Goal: Ask a question

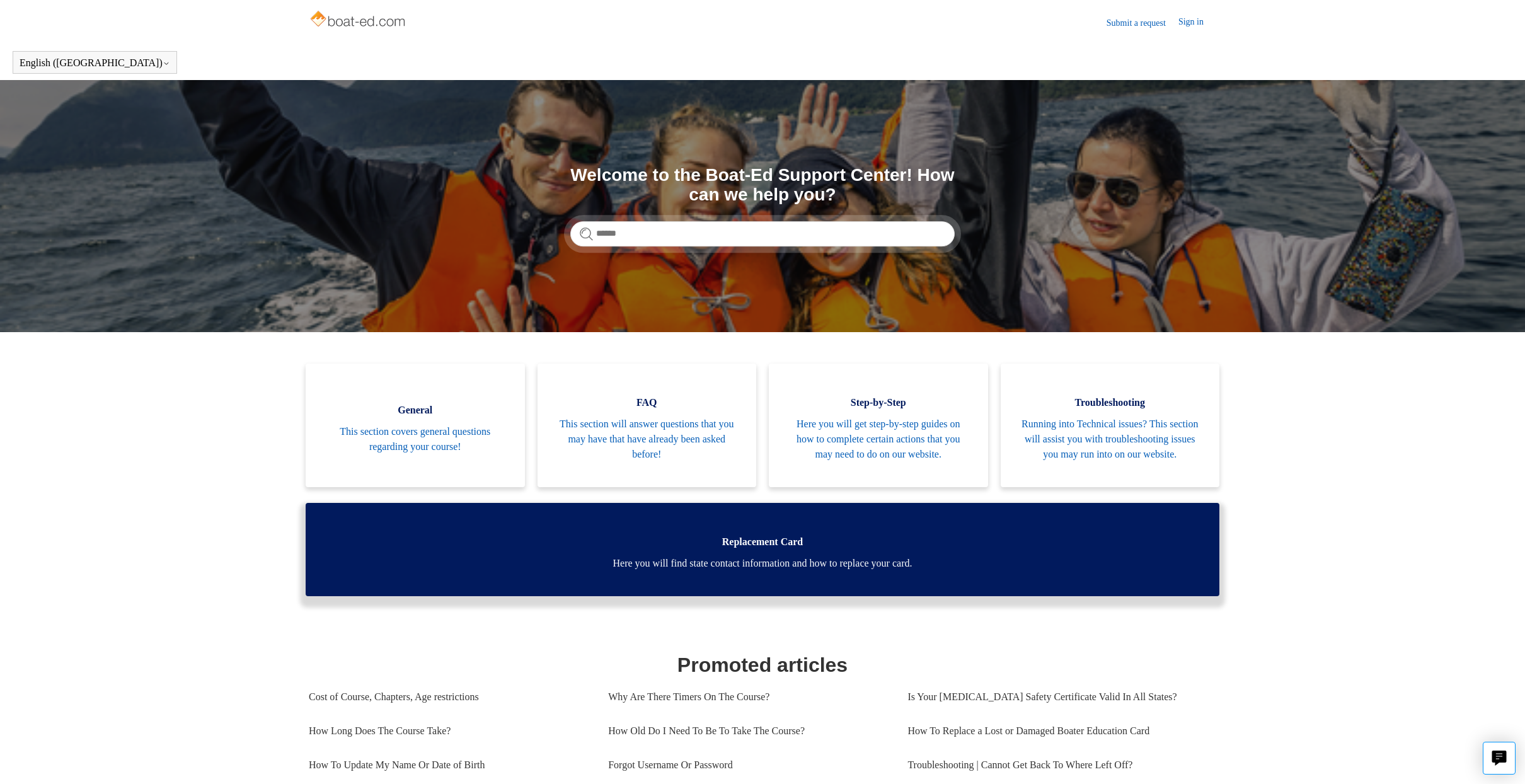
click at [741, 571] on span "Here you will find state contact information and how to replace your card." at bounding box center [762, 563] width 876 height 15
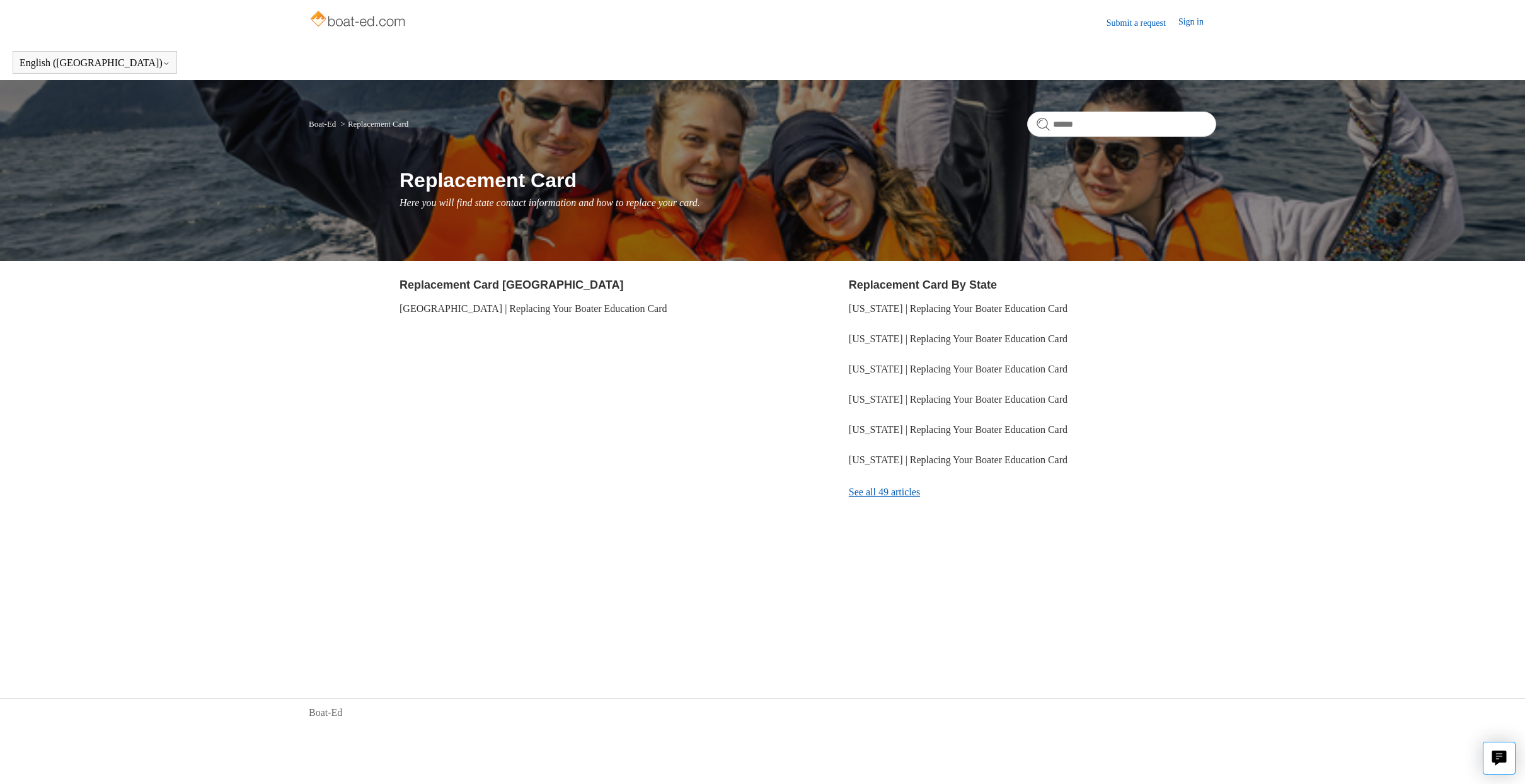
click at [879, 492] on link "See all 49 articles" at bounding box center [1033, 492] width 367 height 34
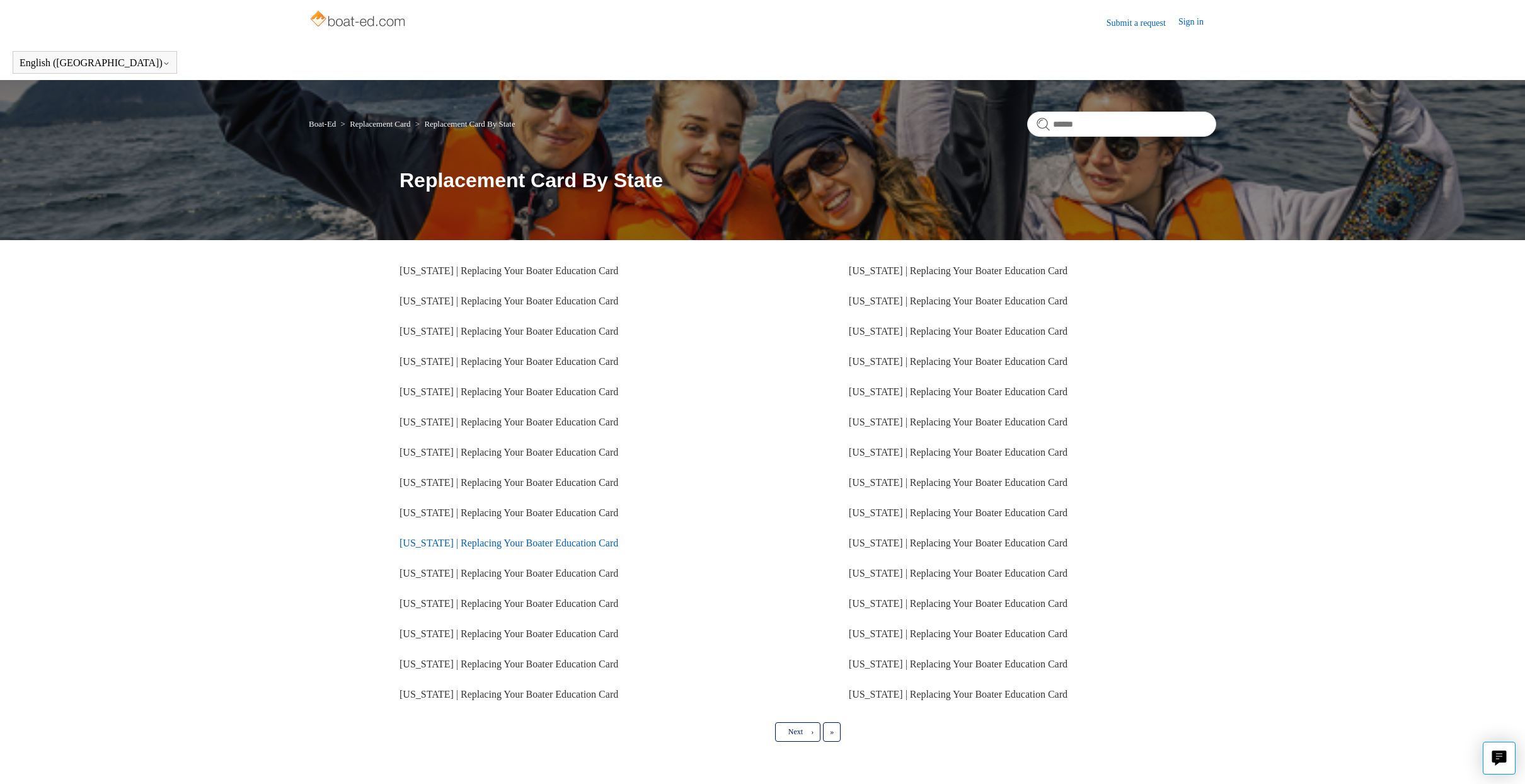
click at [424, 543] on link "New York | Replacing Your Boater Education Card" at bounding box center [509, 543] width 219 height 11
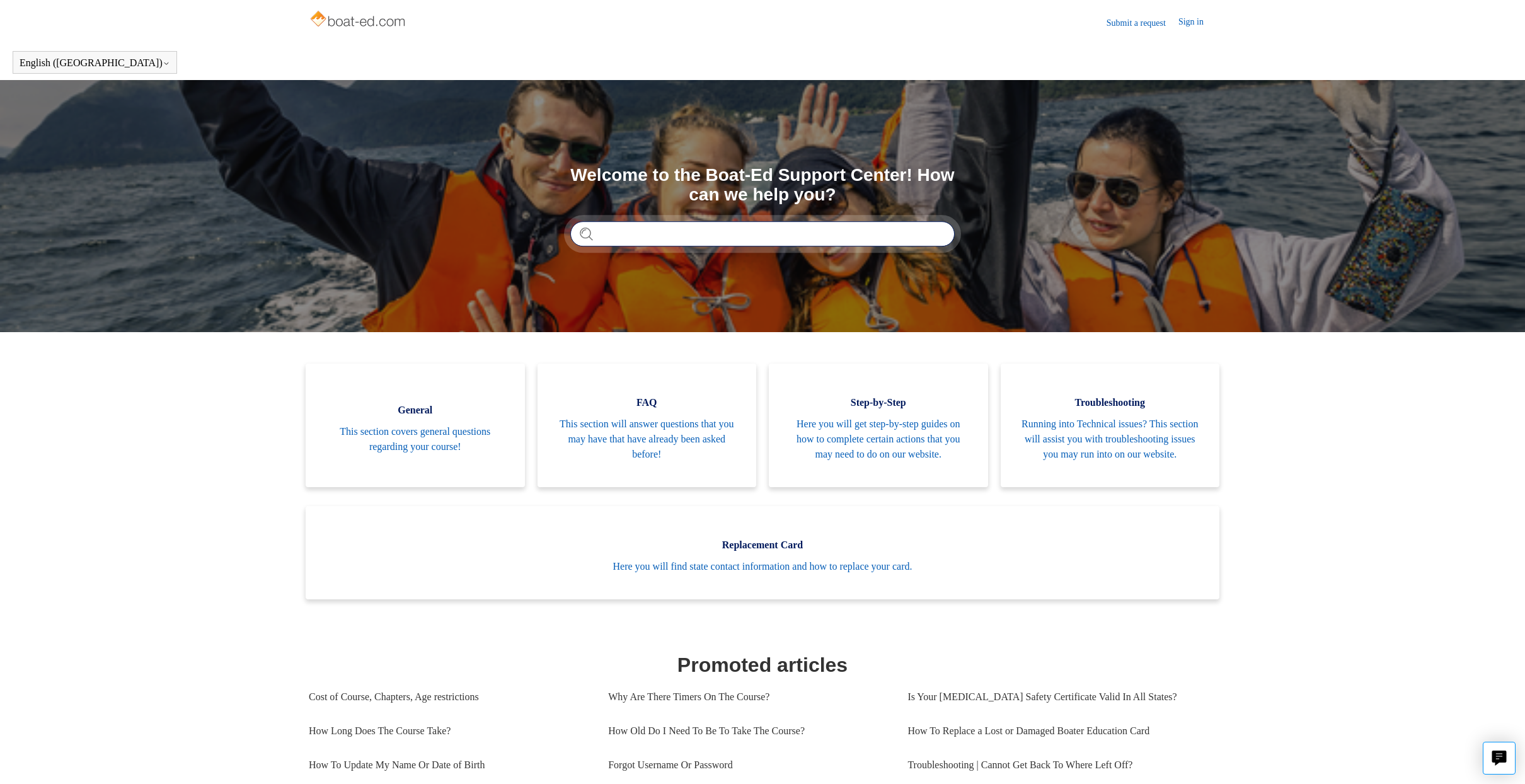
click at [600, 232] on input "Search" at bounding box center [762, 234] width 384 height 25
type input "**********"
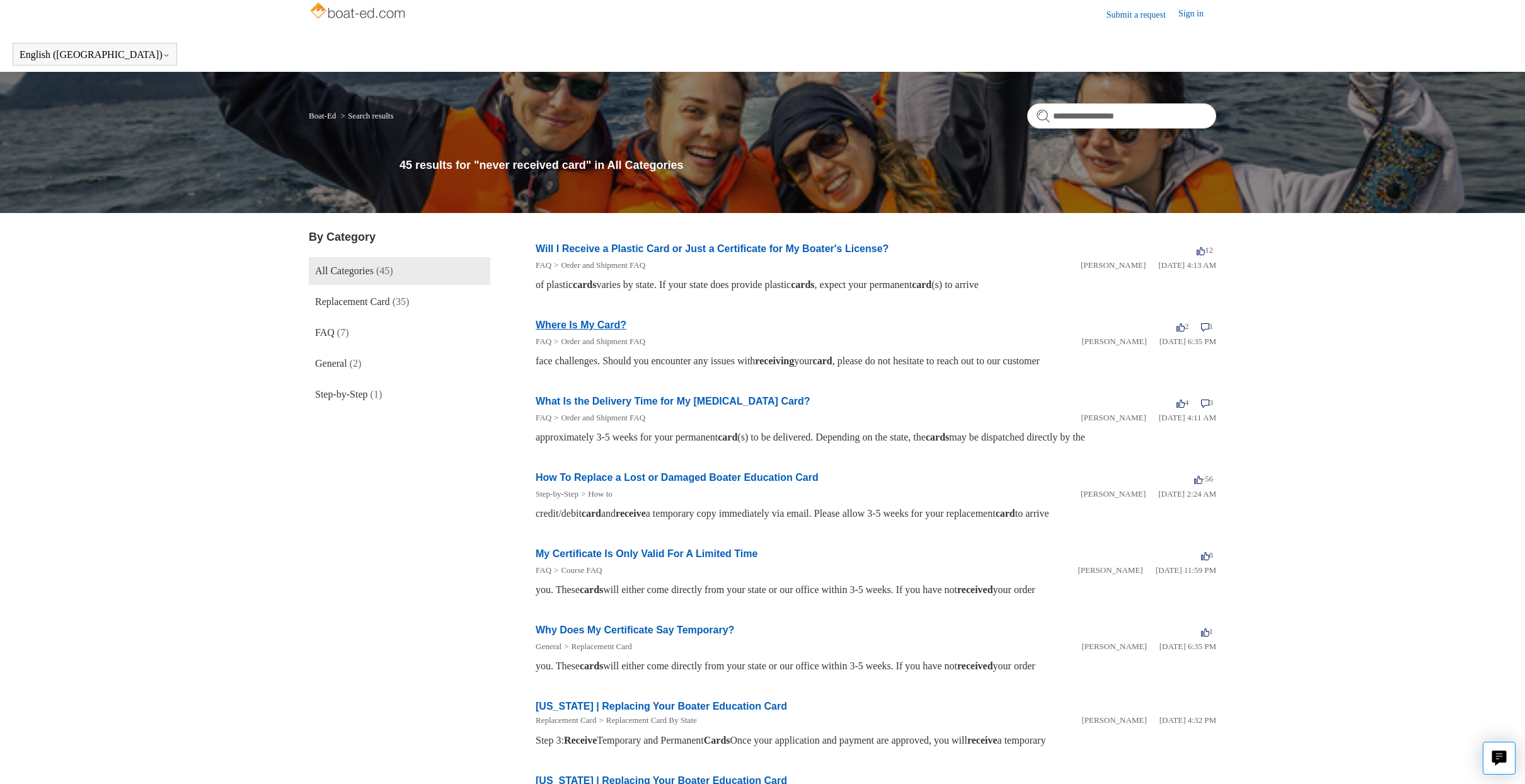
scroll to position [8, 0]
click at [550, 327] on link "Where Is My Card?" at bounding box center [580, 325] width 91 height 11
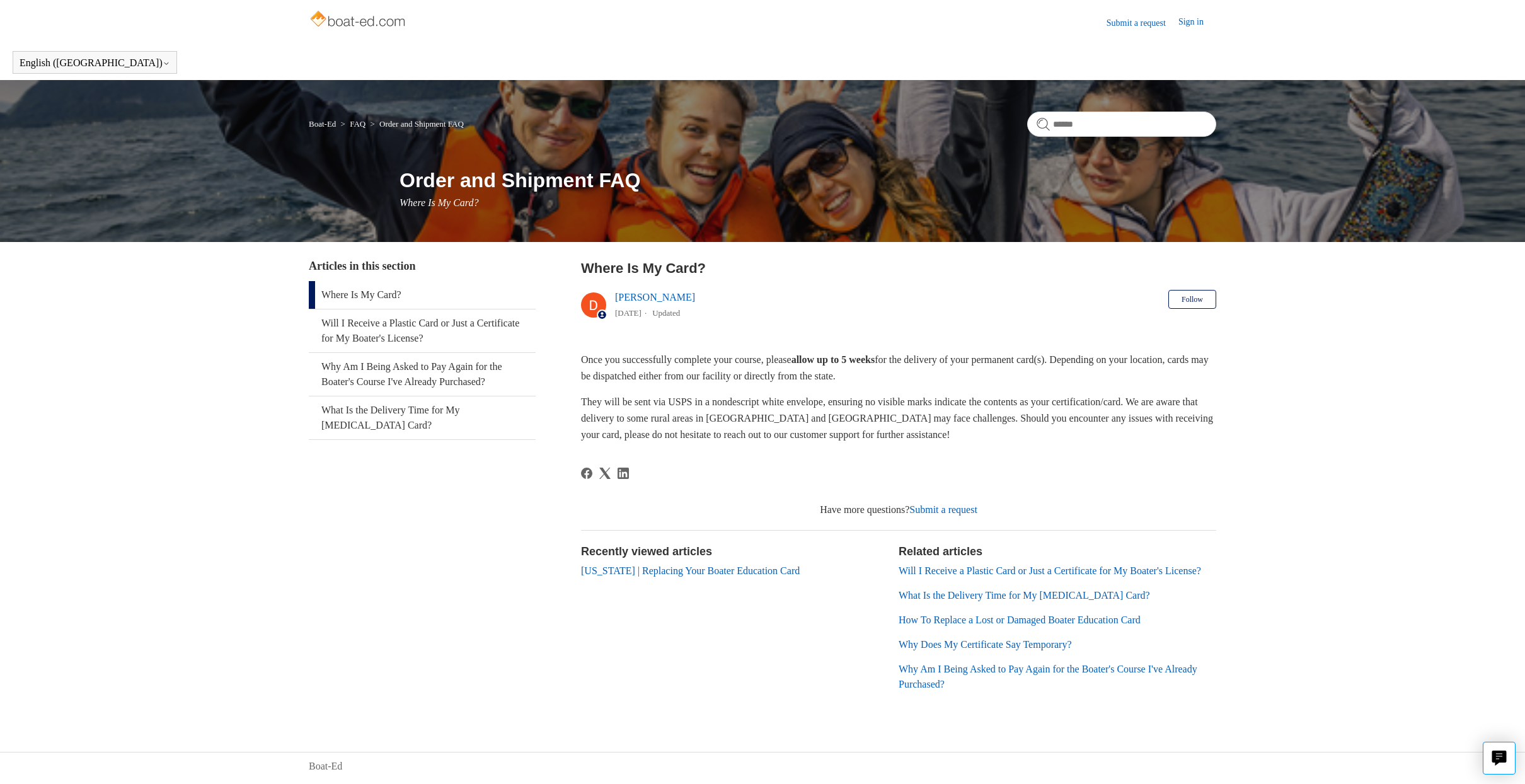
scroll to position [5, 1]
click at [1050, 114] on input "Search" at bounding box center [1121, 124] width 189 height 25
click at [652, 292] on link "Deborah Fagan" at bounding box center [655, 297] width 80 height 11
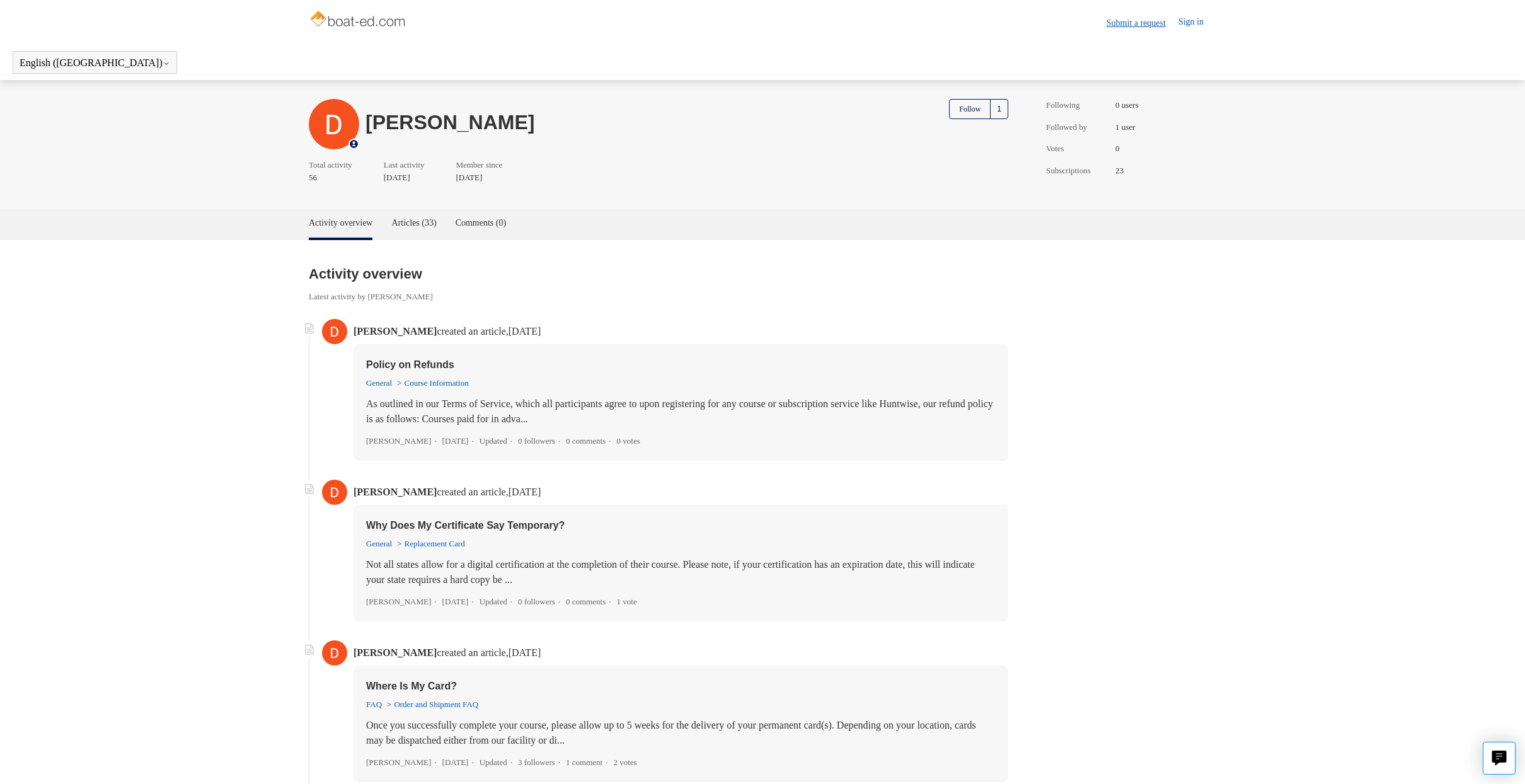
click at [1136, 21] on link "Submit a request" at bounding box center [1142, 23] width 72 height 13
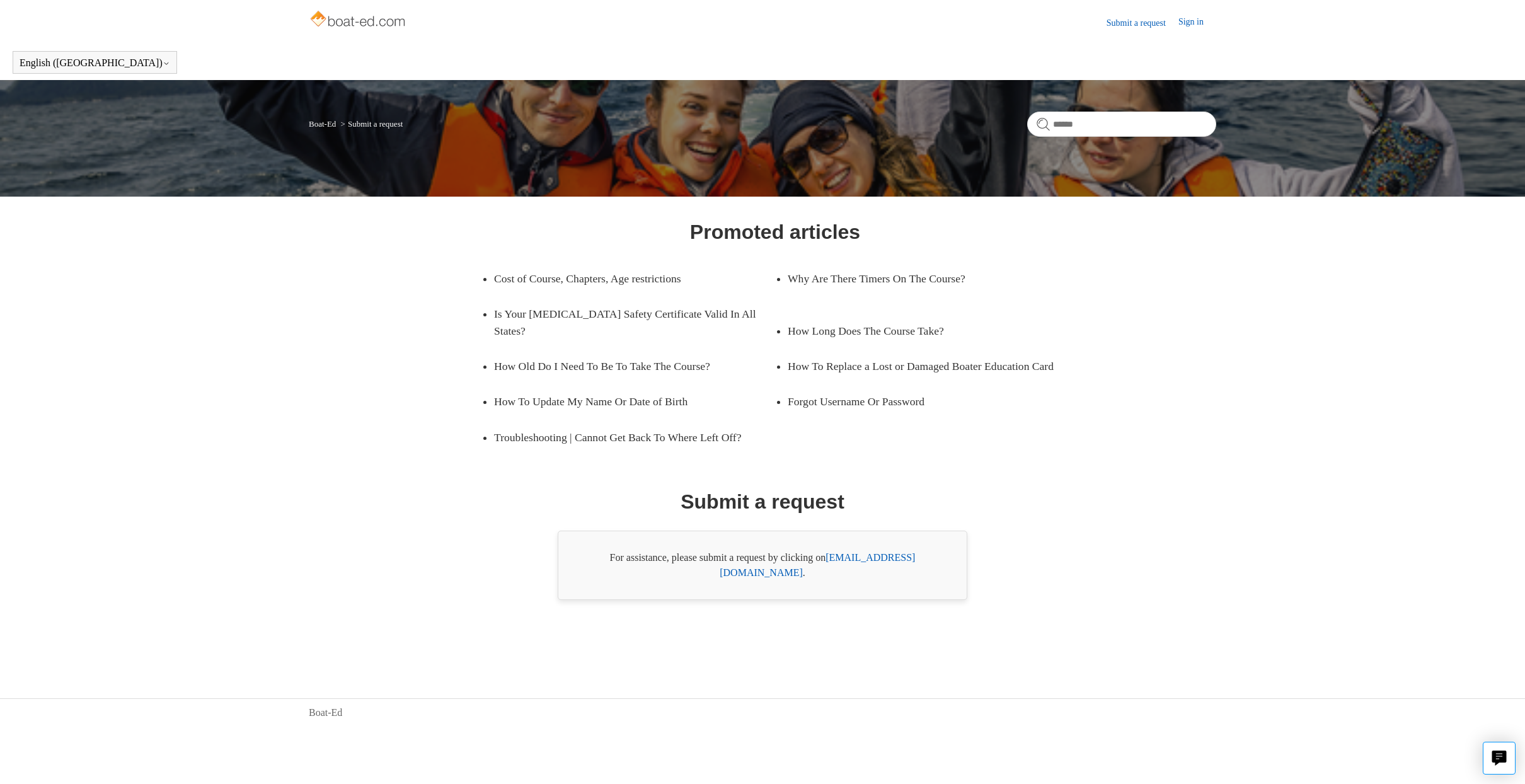
scroll to position [0, 1]
click at [848, 563] on link "[EMAIL_ADDRESS][DOMAIN_NAME]" at bounding box center [817, 565] width 195 height 26
click at [860, 563] on link "[EMAIL_ADDRESS][DOMAIN_NAME]" at bounding box center [817, 565] width 195 height 26
